Goal: Communication & Community: Answer question/provide support

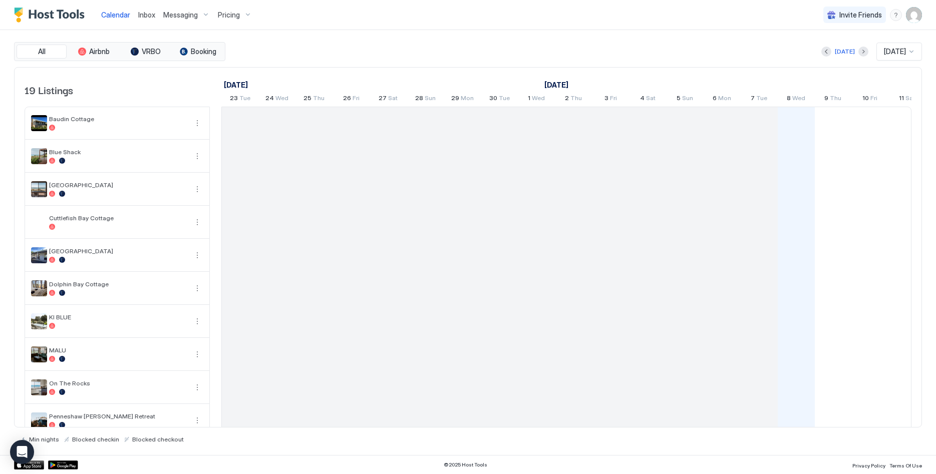
scroll to position [0, 557]
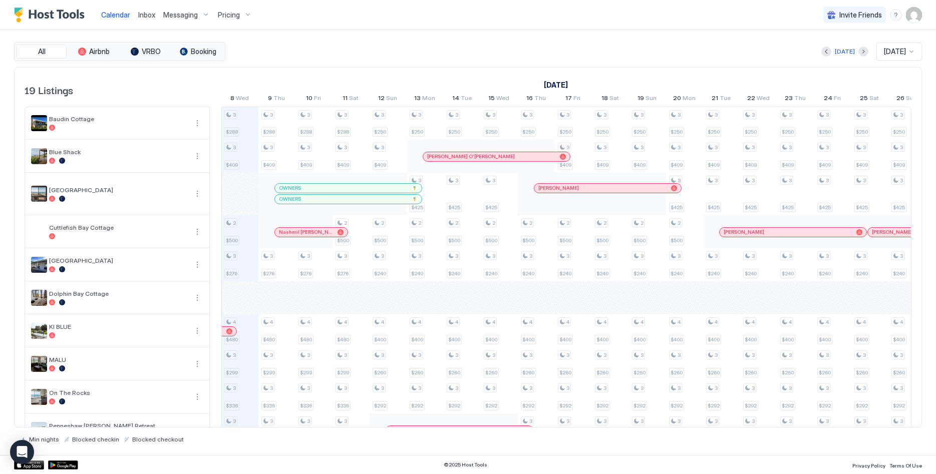
click at [145, 20] on link "Inbox" at bounding box center [146, 15] width 17 height 11
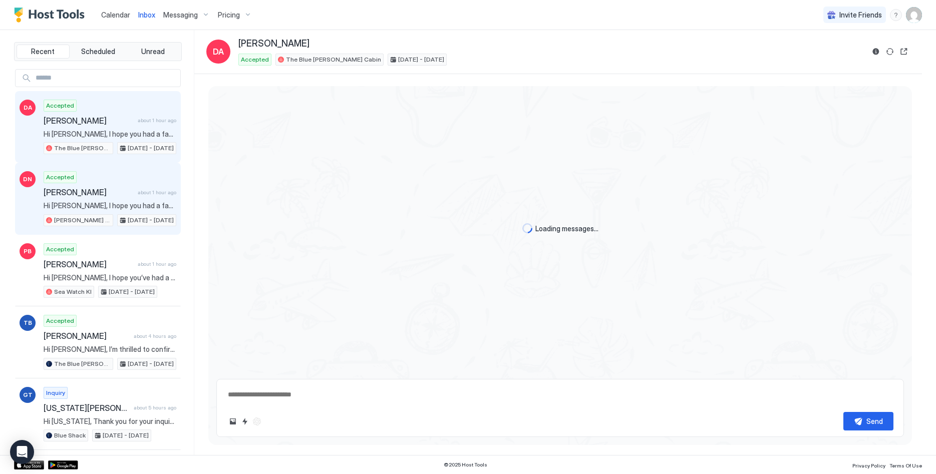
scroll to position [1339, 0]
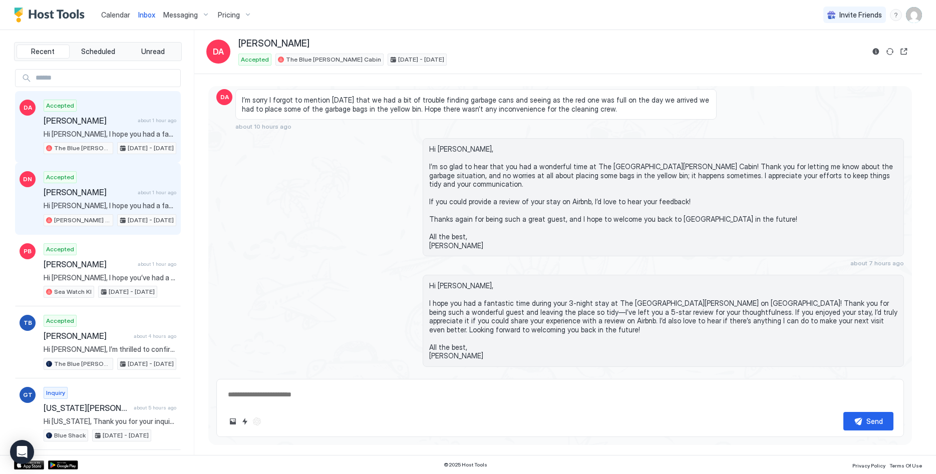
click at [83, 204] on span "Hi [PERSON_NAME], I hope you had a fantastic time during your 4-night stay at […" at bounding box center [110, 205] width 133 height 9
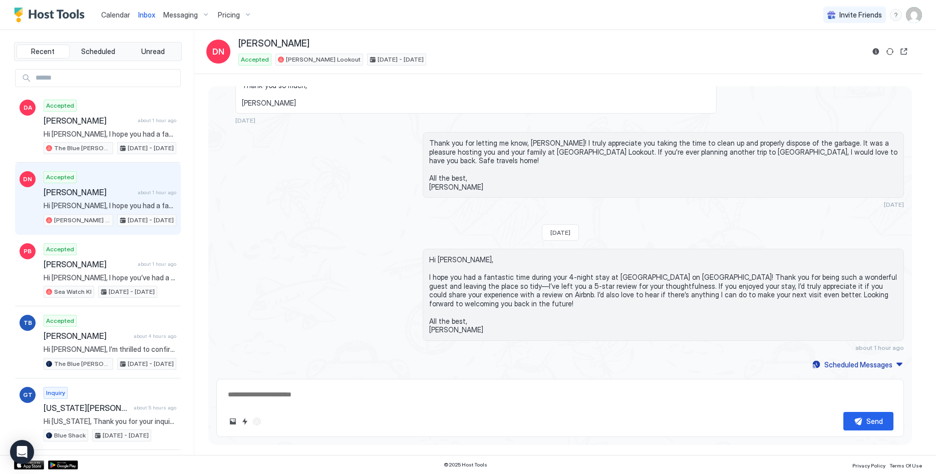
scroll to position [1300, 0]
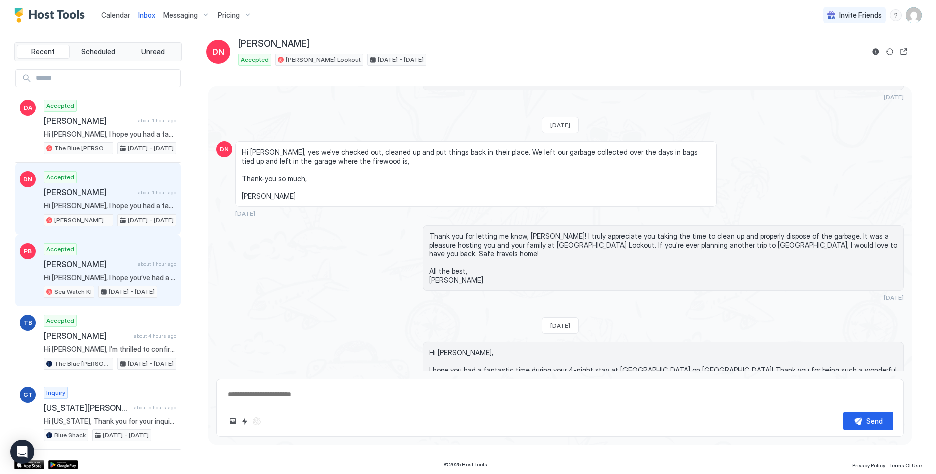
click at [123, 266] on span "[PERSON_NAME]" at bounding box center [89, 264] width 90 height 10
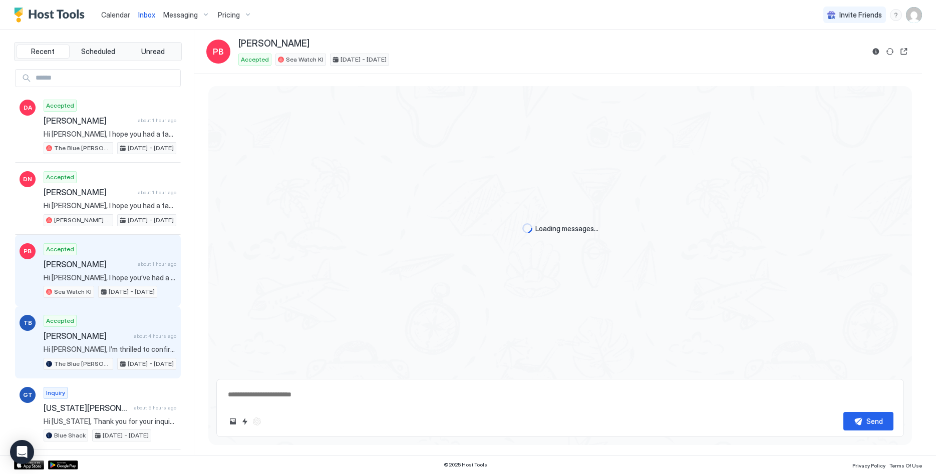
click at [141, 334] on span "about 4 hours ago" at bounding box center [155, 336] width 43 height 7
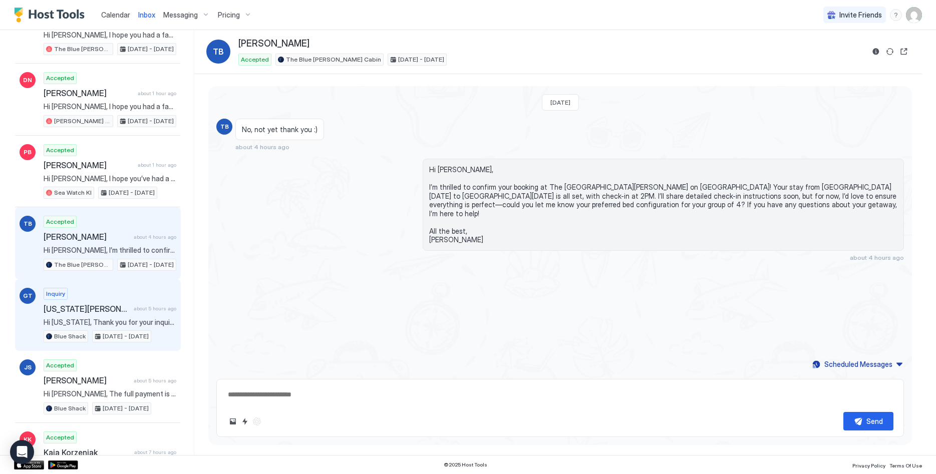
scroll to position [102, 0]
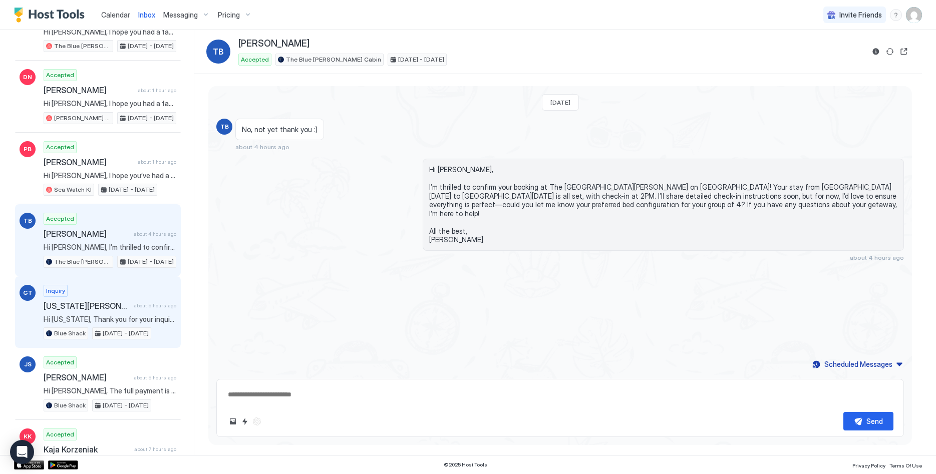
click at [123, 307] on span "[US_STATE][PERSON_NAME]" at bounding box center [87, 306] width 86 height 10
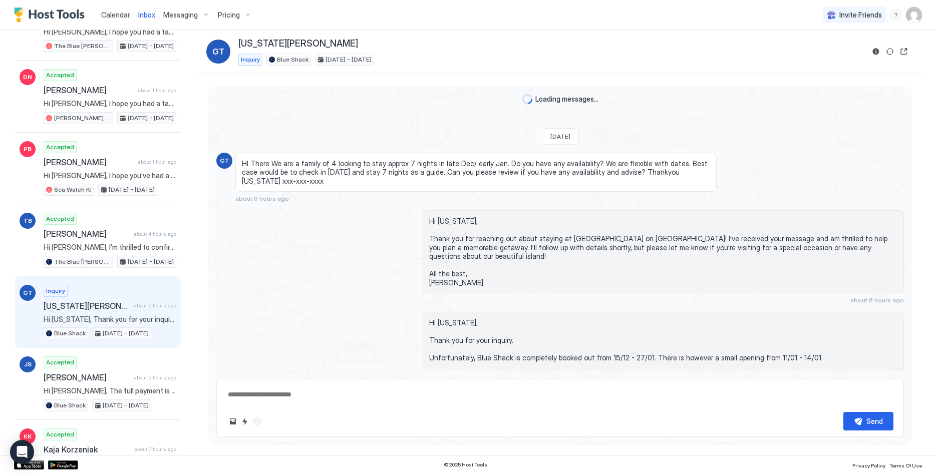
scroll to position [61, 0]
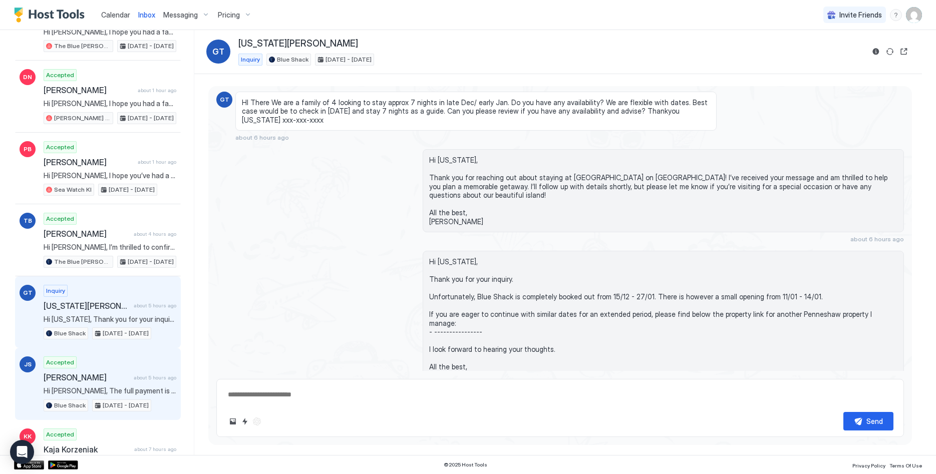
click at [136, 372] on div "Accepted [PERSON_NAME] about 5 hours ago Hi [PERSON_NAME], The full payment is …" at bounding box center [110, 384] width 133 height 55
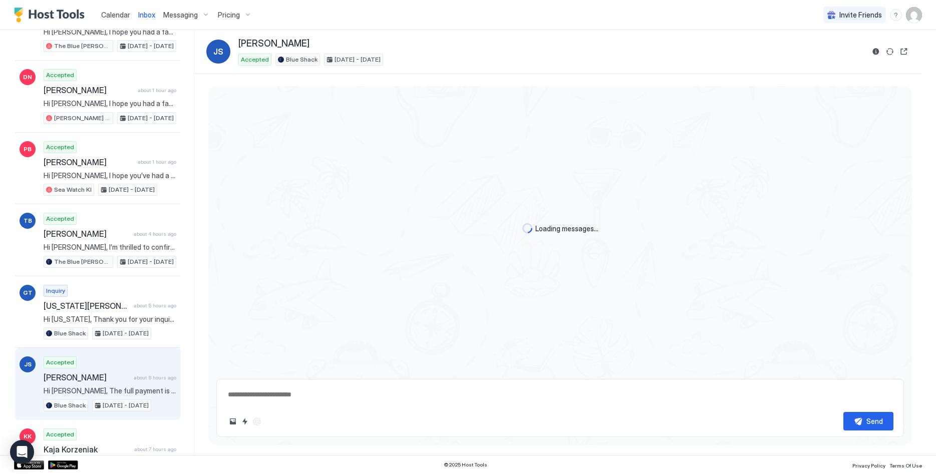
type textarea "*"
